Goal: Task Accomplishment & Management: Use online tool/utility

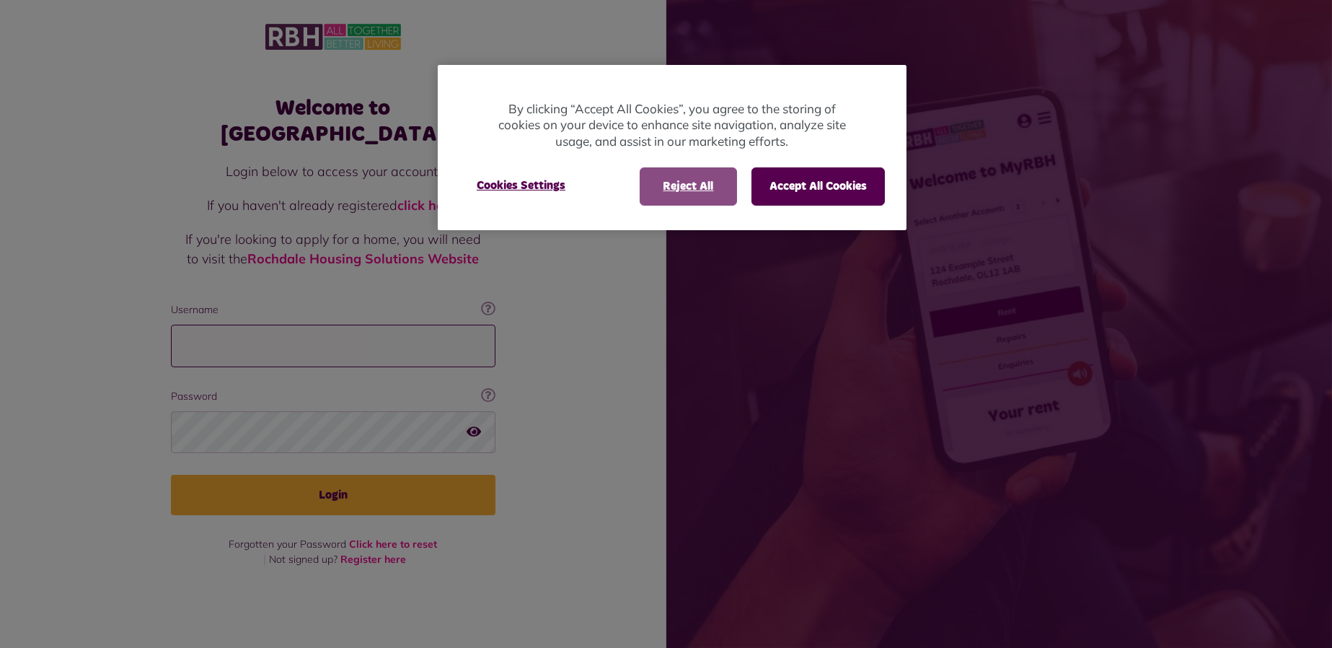
type input "**********"
click at [660, 189] on button "Reject All" at bounding box center [688, 185] width 97 height 37
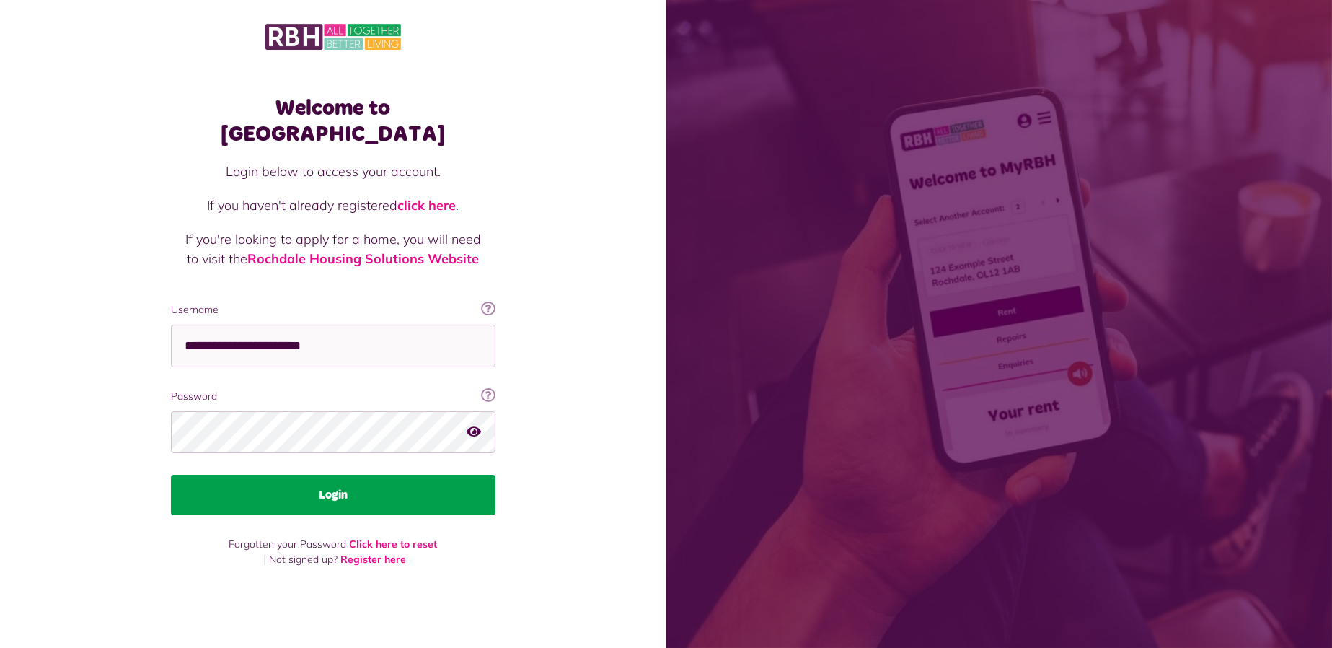
click at [415, 485] on button "Login" at bounding box center [333, 494] width 324 height 40
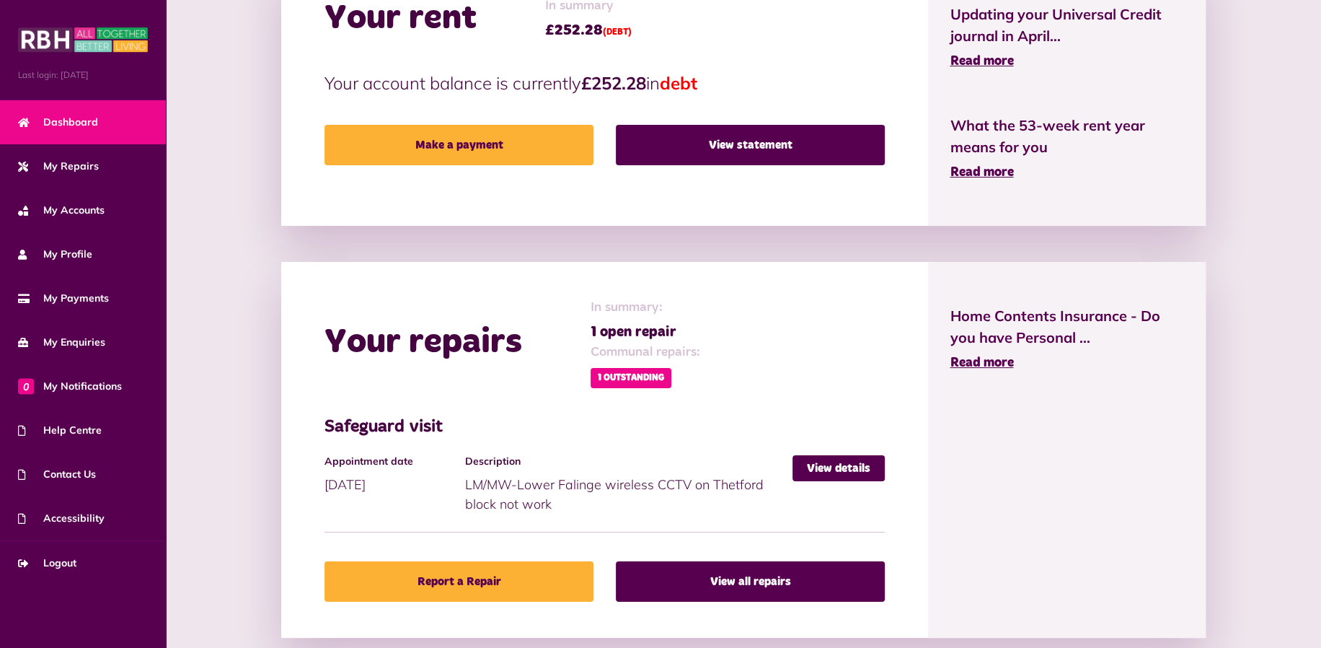
scroll to position [721, 0]
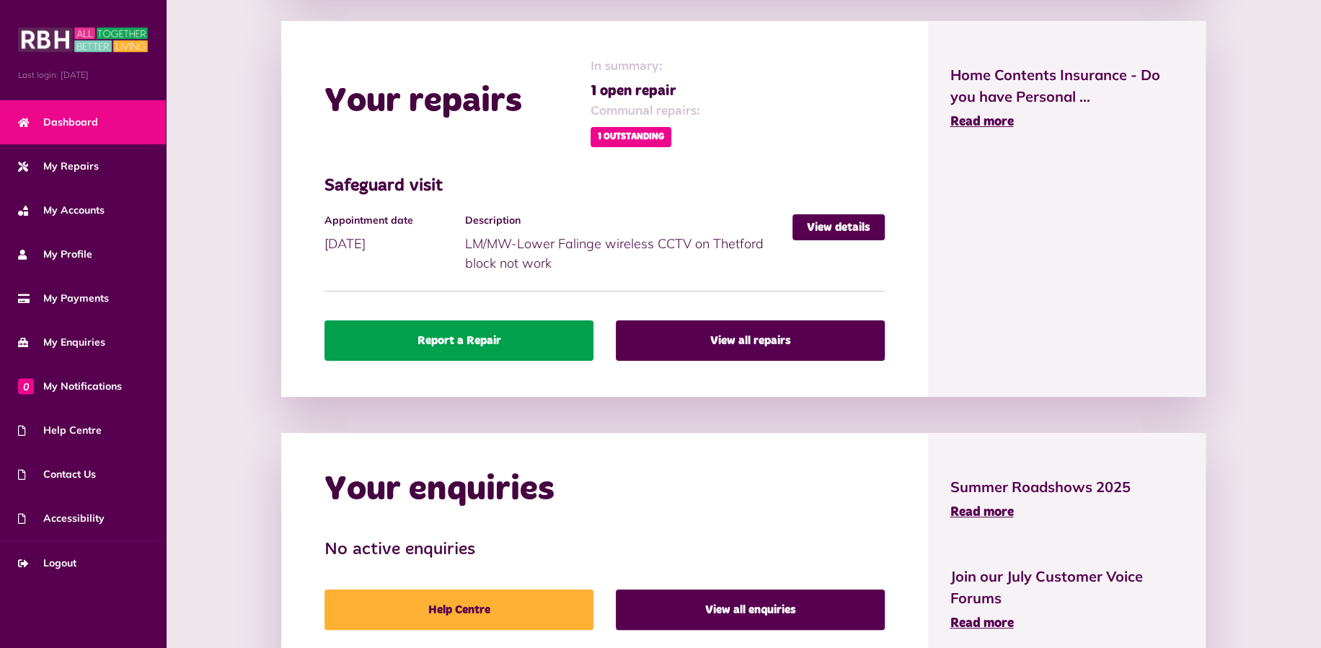
click at [550, 333] on link "Report a Repair" at bounding box center [458, 340] width 269 height 40
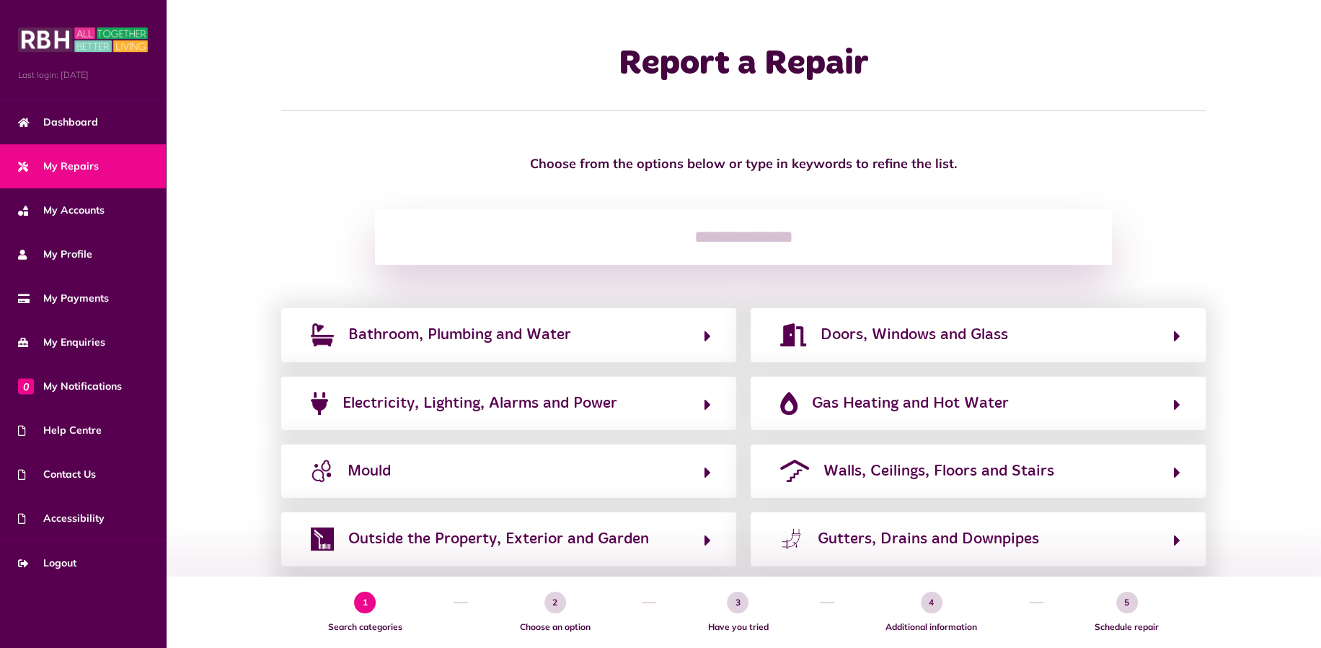
scroll to position [162, 0]
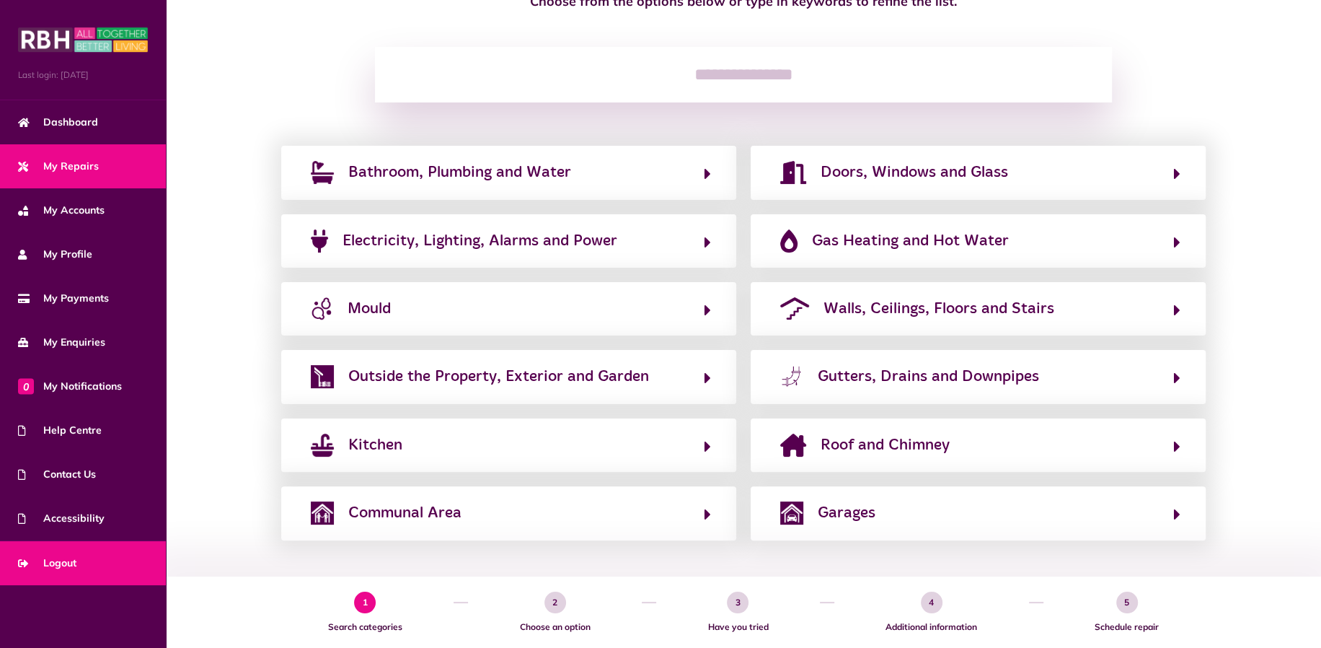
click at [50, 567] on span "Logout" at bounding box center [47, 562] width 58 height 15
